Goal: Book appointment/travel/reservation

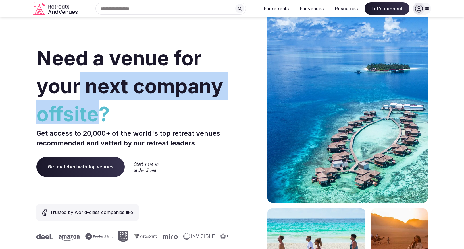
drag, startPoint x: 80, startPoint y: 81, endPoint x: 97, endPoint y: 108, distance: 32.2
click at [97, 108] on h1 "Need a venue for your next company offsite?" at bounding box center [133, 84] width 194 height 80
click at [97, 108] on span "offsite?" at bounding box center [133, 114] width 194 height 28
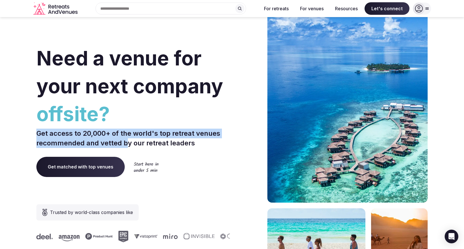
drag, startPoint x: 125, startPoint y: 141, endPoint x: 103, endPoint y: 124, distance: 27.6
click at [103, 124] on div "Need a venue for your next company offsite? Get access to 20,000+ of the world'…" at bounding box center [133, 170] width 194 height 342
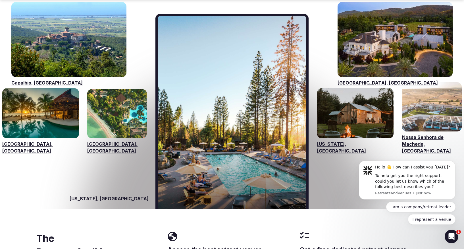
scroll to position [852, 0]
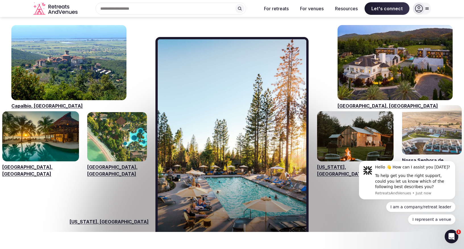
click at [373, 57] on link "Visit venues for Napa Valley, USA" at bounding box center [395, 62] width 115 height 75
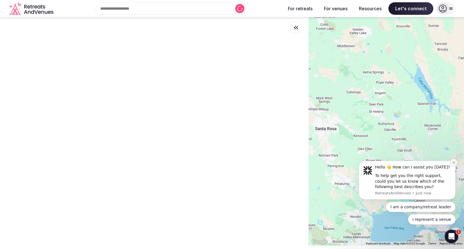
click at [455, 162] on icon "Dismiss notification" at bounding box center [453, 162] width 3 height 3
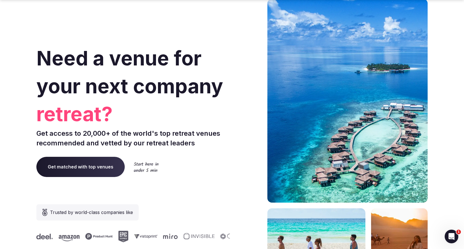
scroll to position [852, 0]
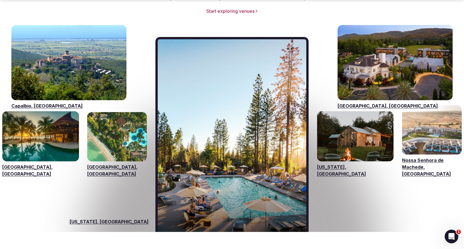
click at [369, 62] on link "Visit venues for Napa Valley, USA" at bounding box center [395, 62] width 115 height 75
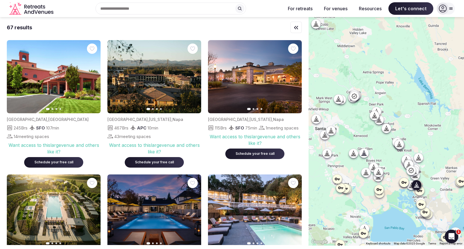
click at [194, 77] on icon "button" at bounding box center [193, 77] width 2 height 4
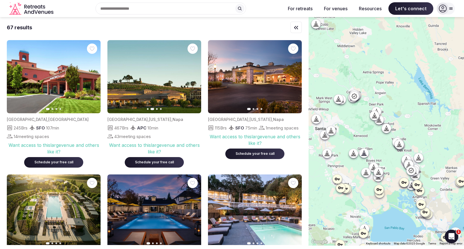
click at [194, 76] on icon "button" at bounding box center [193, 76] width 5 height 5
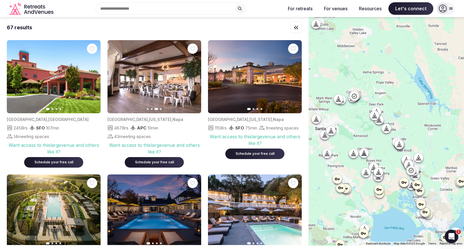
click at [194, 76] on icon "button" at bounding box center [193, 76] width 5 height 5
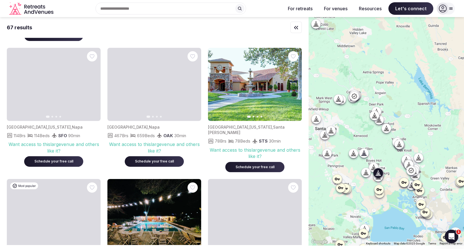
scroll to position [914, 0]
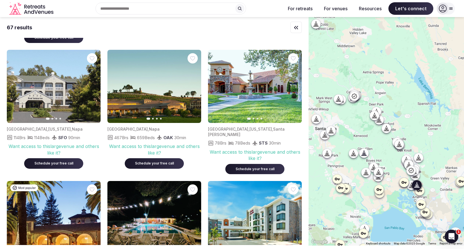
click at [193, 85] on icon "button" at bounding box center [193, 86] width 2 height 4
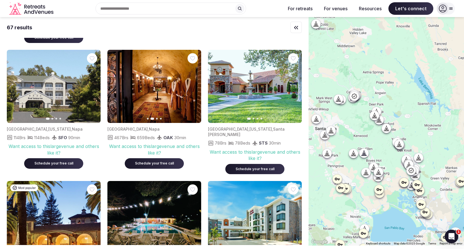
click at [194, 84] on icon "button" at bounding box center [193, 86] width 5 height 5
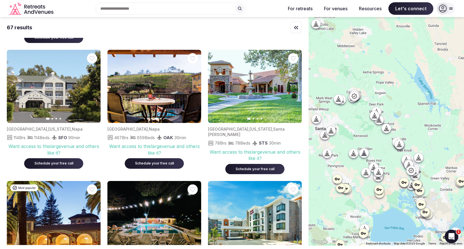
click at [194, 84] on icon "button" at bounding box center [193, 86] width 5 height 5
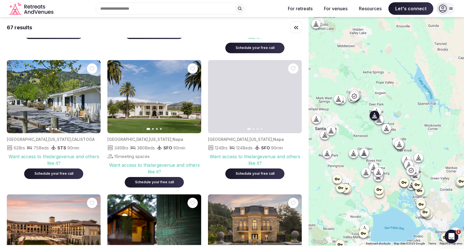
scroll to position [1712, 0]
